Goal: Use online tool/utility: Utilize a website feature to perform a specific function

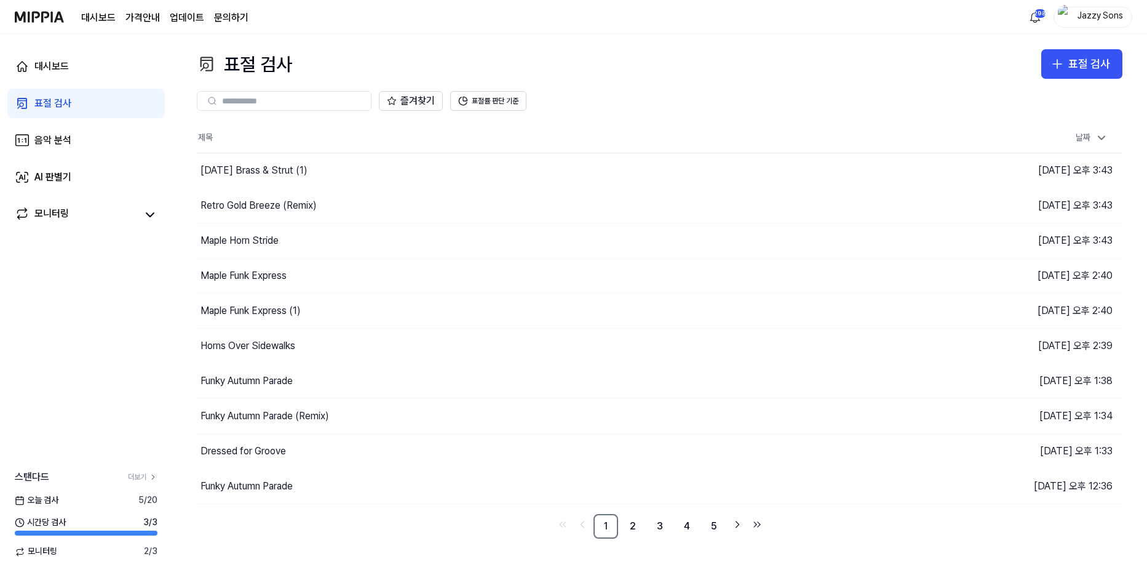
click at [55, 92] on link "표절 검사" at bounding box center [85, 104] width 157 height 30
click at [1112, 62] on button "표절 검사" at bounding box center [1082, 64] width 81 height 30
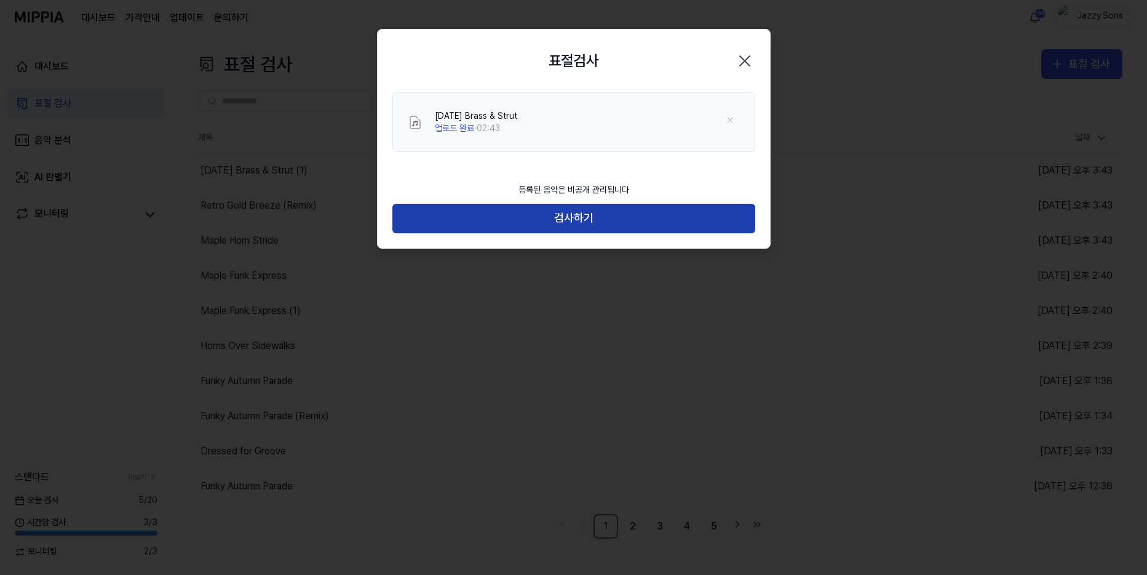
click at [543, 218] on button "검사하기" at bounding box center [573, 219] width 363 height 30
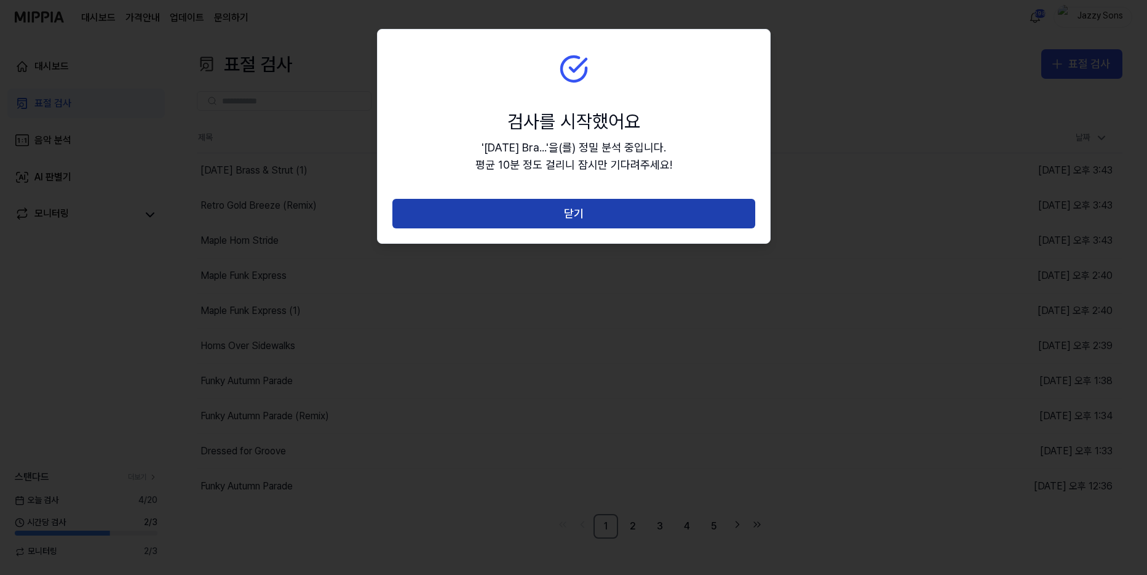
click at [575, 204] on button "닫기" at bounding box center [573, 214] width 363 height 30
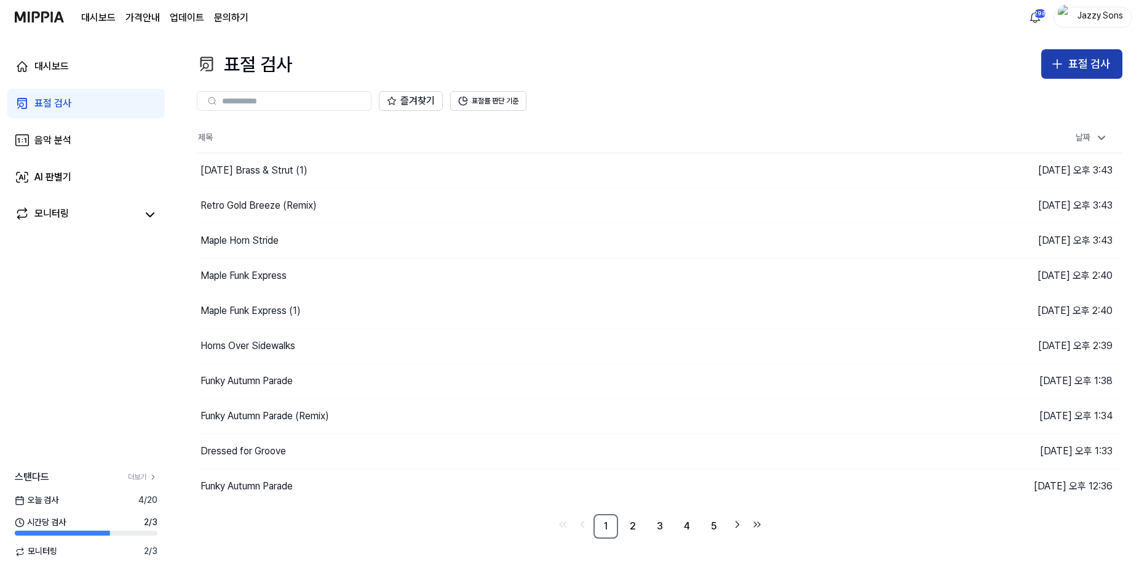
click at [1070, 64] on div "표절 검사" at bounding box center [1090, 64] width 42 height 18
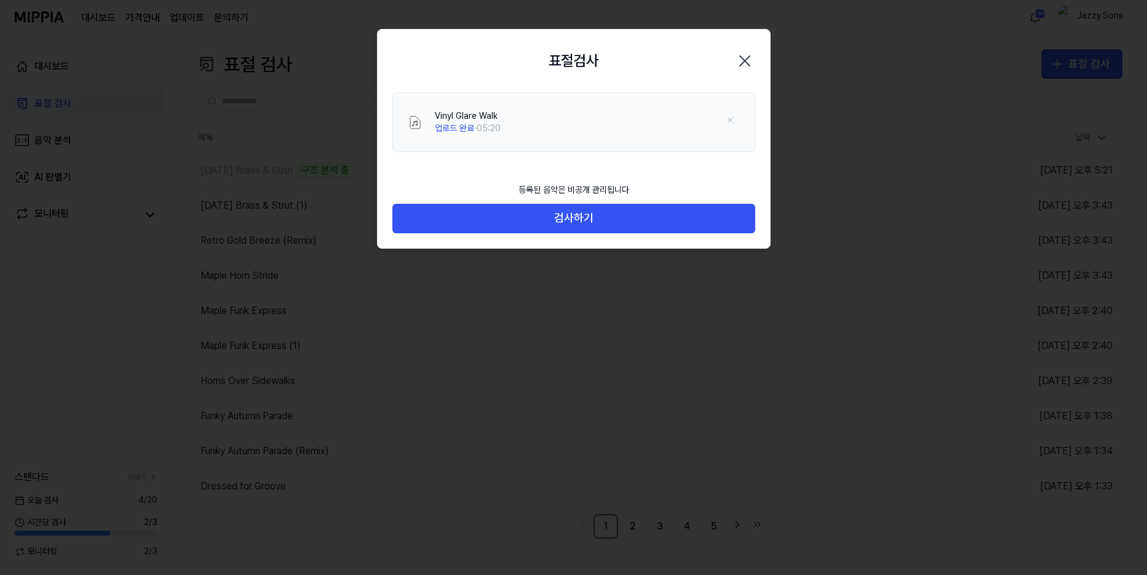
click at [575, 201] on div "등록된 음악은 비공개 관리됩니다" at bounding box center [574, 190] width 126 height 27
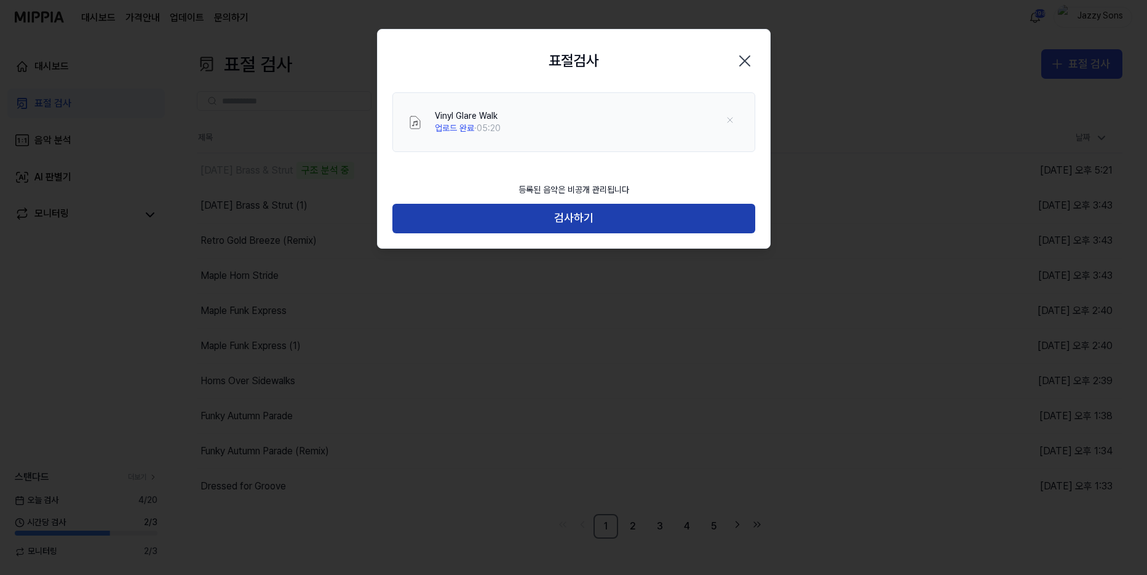
click at [576, 214] on button "검사하기" at bounding box center [573, 219] width 363 height 30
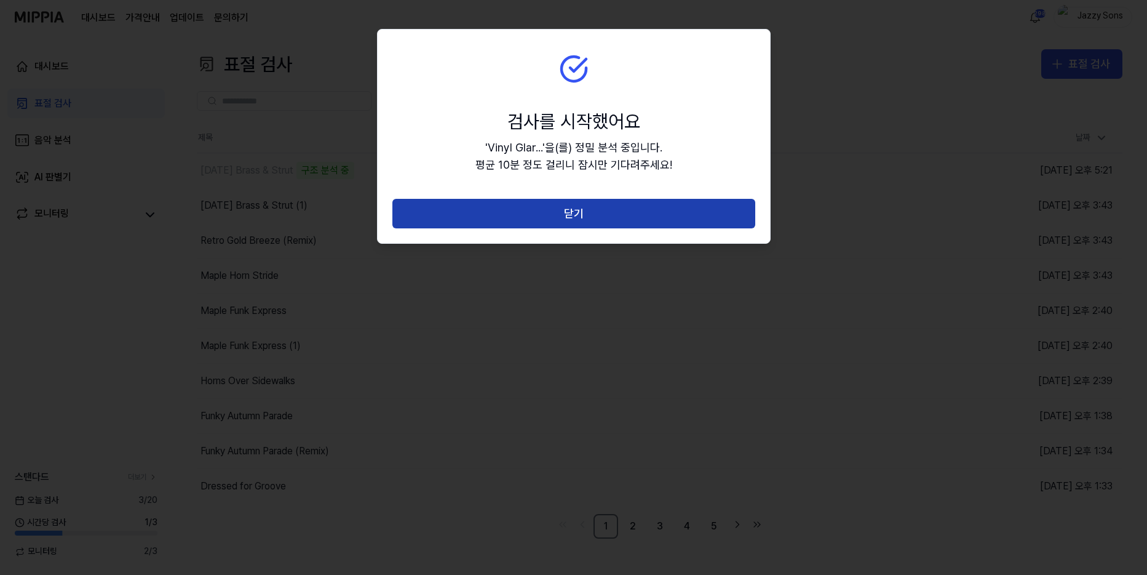
click at [584, 205] on button "닫기" at bounding box center [573, 214] width 363 height 30
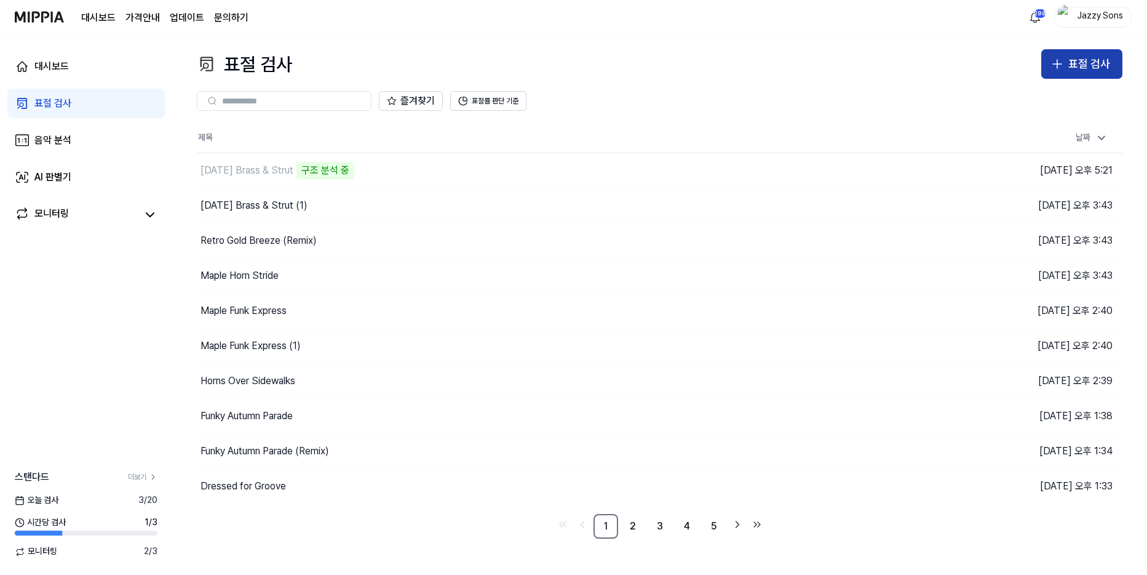
click at [1074, 64] on div "표절 검사" at bounding box center [1090, 64] width 42 height 18
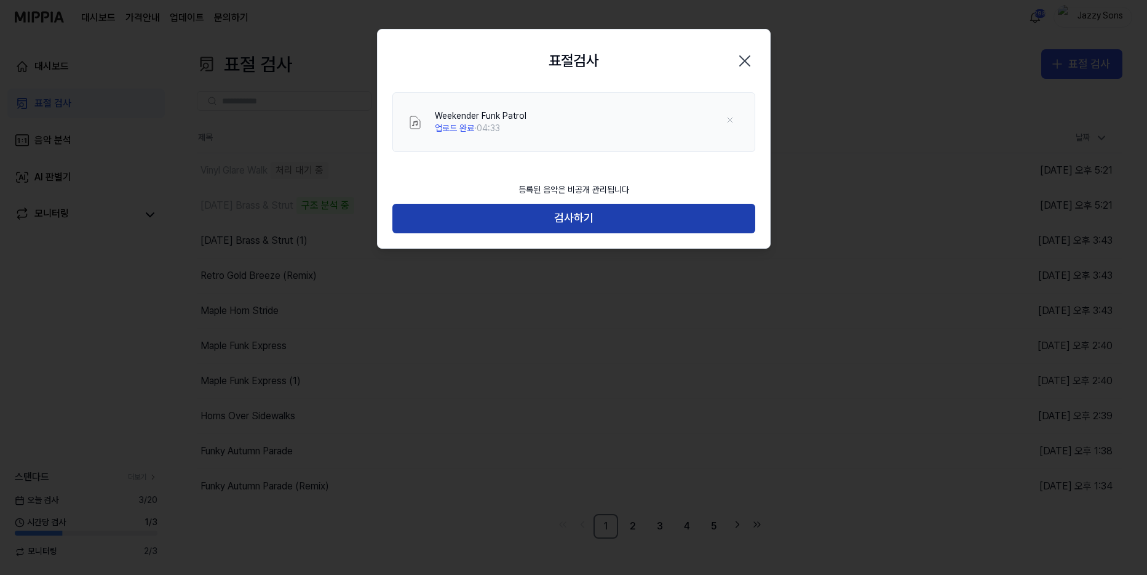
click at [585, 224] on button "검사하기" at bounding box center [573, 219] width 363 height 30
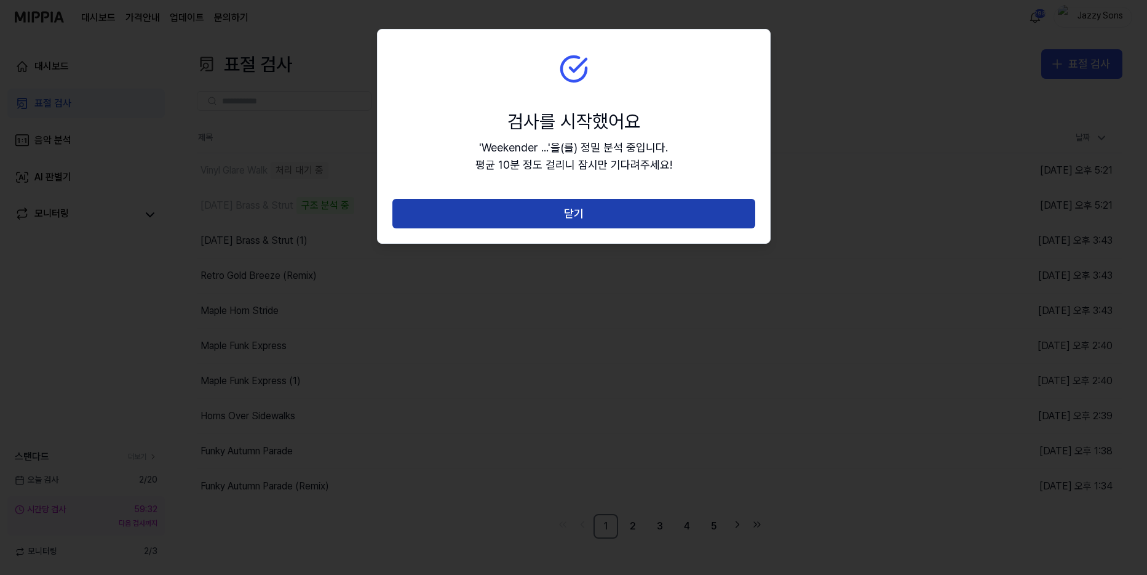
click at [593, 212] on button "닫기" at bounding box center [573, 214] width 363 height 30
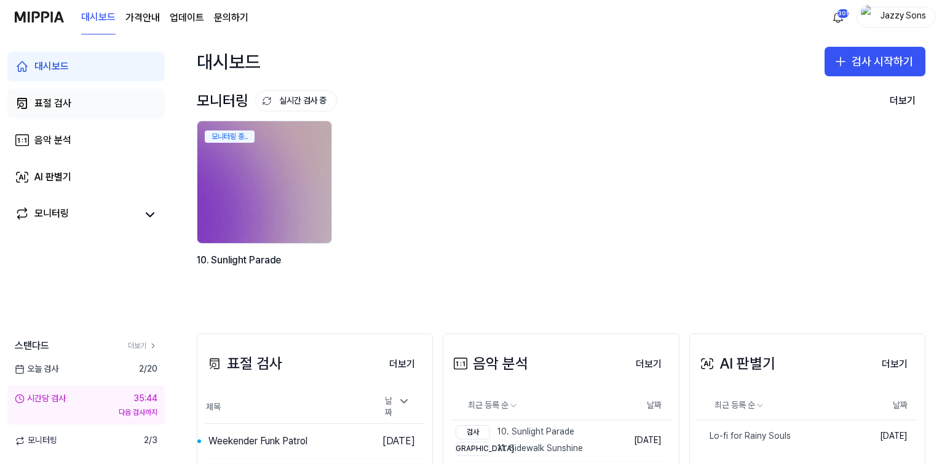
click at [84, 106] on link "표절 검사" at bounding box center [85, 104] width 157 height 30
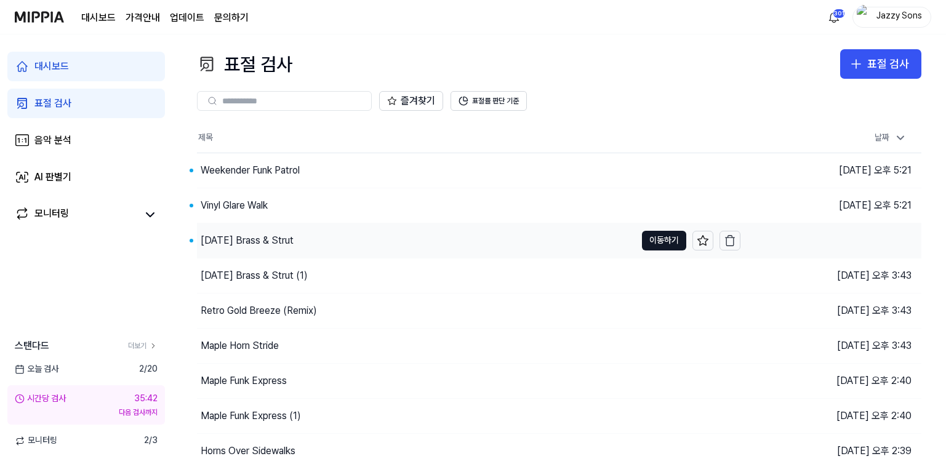
click at [239, 233] on div "[DATE] Brass & Strut" at bounding box center [247, 240] width 93 height 15
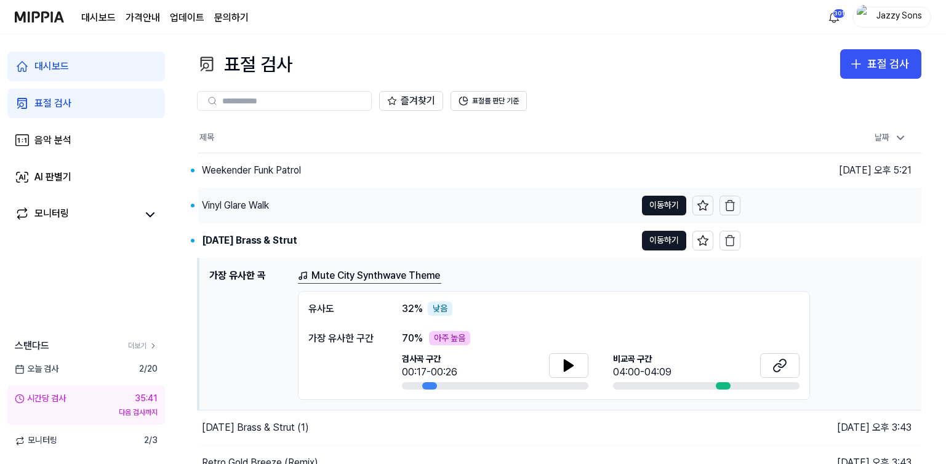
click at [258, 203] on div "Vinyl Glare Walk" at bounding box center [235, 205] width 67 height 15
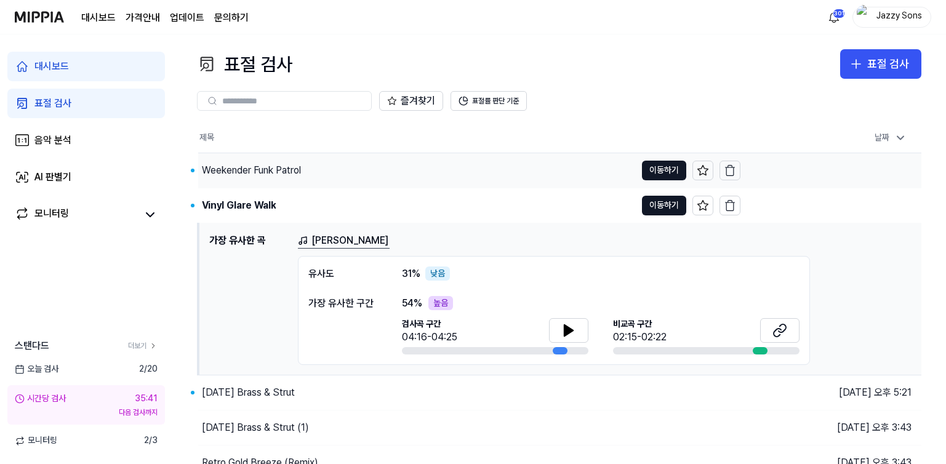
click at [268, 175] on div "Weekender Funk Patrol" at bounding box center [251, 170] width 99 height 15
